Goal: Task Accomplishment & Management: Use online tool/utility

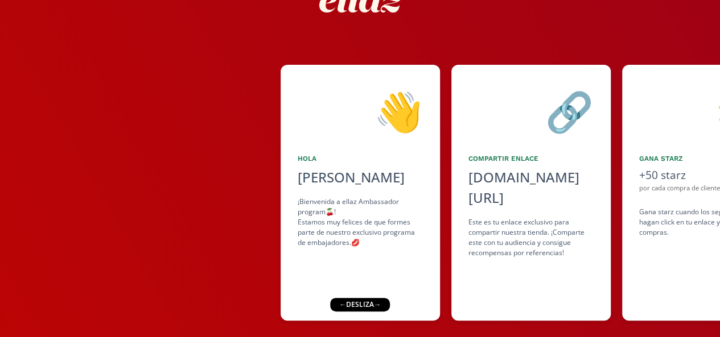
scroll to position [88, 0]
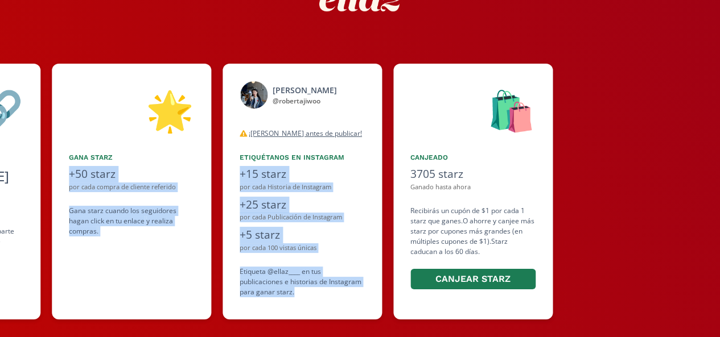
drag, startPoint x: 573, startPoint y: 263, endPoint x: 382, endPoint y: 311, distance: 197.6
click at [382, 311] on div "👋 [PERSON_NAME] [PERSON_NAME] ¡Bienvenida a ellaz Ambassador program🍒! Estamos …" at bounding box center [360, 191] width 720 height 267
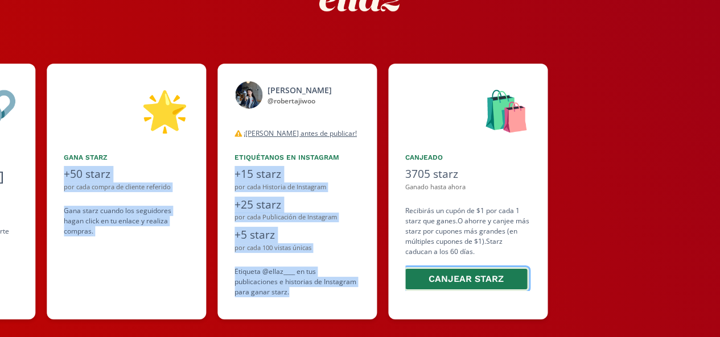
click at [464, 277] on button "Canjear starz" at bounding box center [465, 279] width 125 height 24
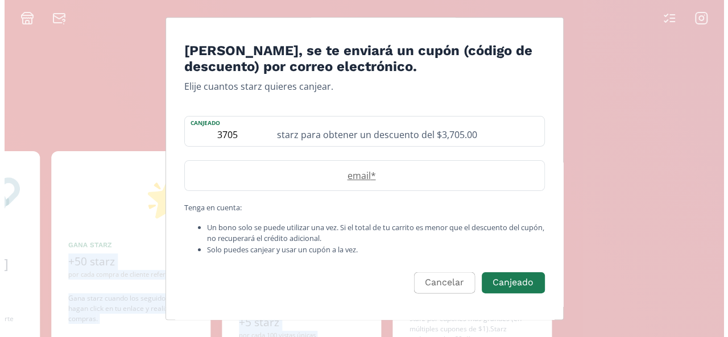
scroll to position [0, 0]
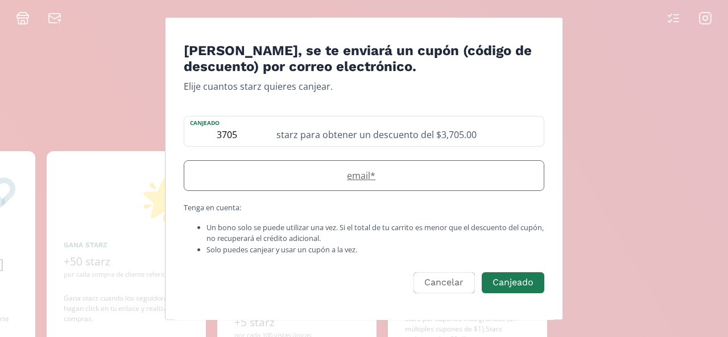
click at [359, 181] on label "email *" at bounding box center [358, 176] width 348 height 14
type input "[EMAIL_ADDRESS][DOMAIN_NAME]"
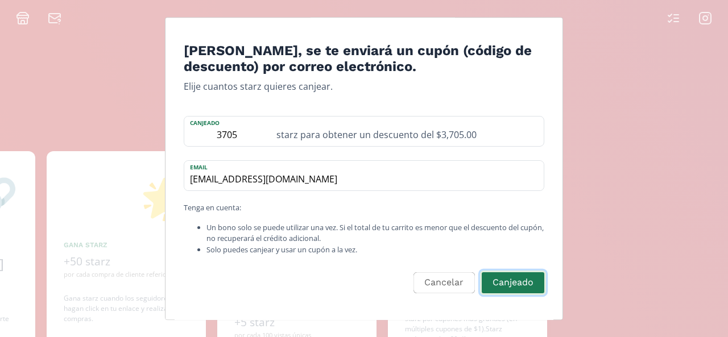
click at [513, 283] on button "Canjeado" at bounding box center [513, 283] width 66 height 24
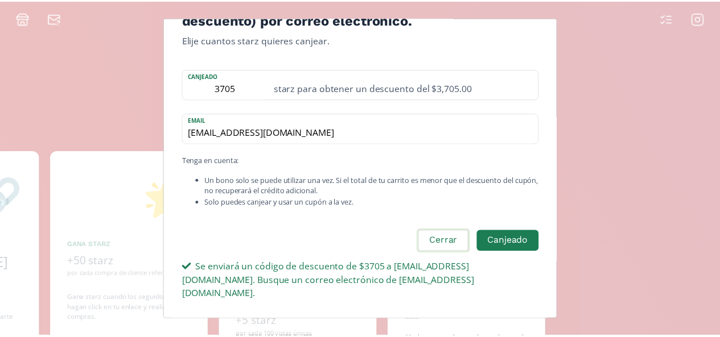
scroll to position [47, 0]
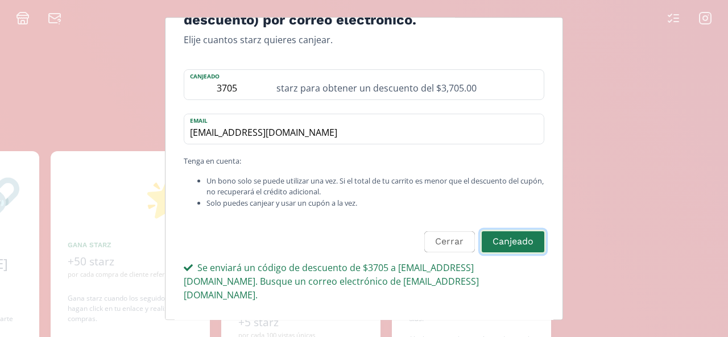
click at [526, 250] on button "Canjeado" at bounding box center [513, 242] width 66 height 24
click at [440, 244] on button "Cerrar" at bounding box center [447, 242] width 53 height 24
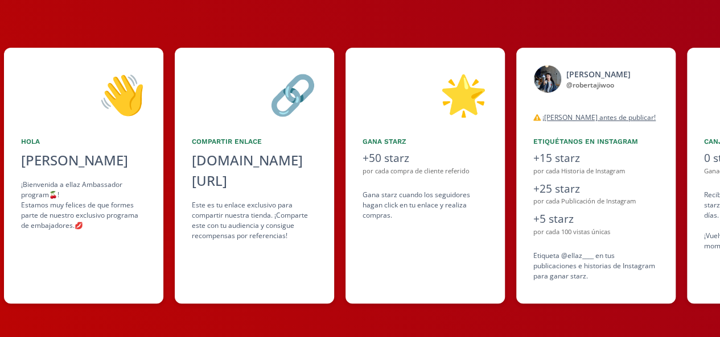
scroll to position [0, 271]
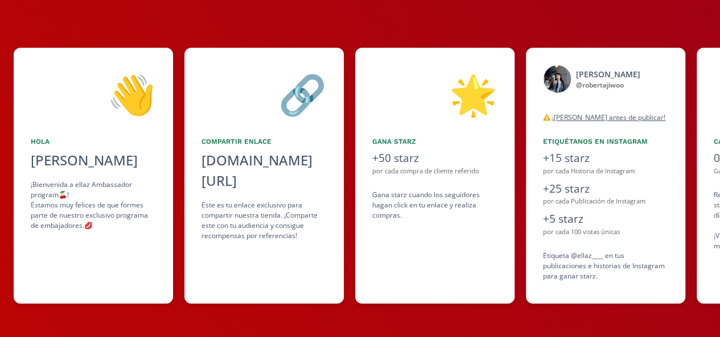
drag, startPoint x: 50, startPoint y: 255, endPoint x: 118, endPoint y: 258, distance: 68.3
click at [118, 258] on div "👋 [PERSON_NAME] [PERSON_NAME] ¡Bienvenida a ellaz Ambassador program🍒! Estamos …" at bounding box center [360, 175] width 720 height 267
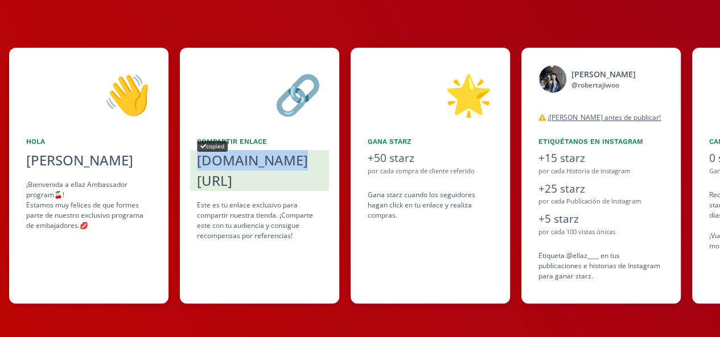
click at [237, 161] on div "[DOMAIN_NAME][URL]" at bounding box center [259, 170] width 125 height 41
copy div "[DOMAIN_NAME][URL]"
